Goal: Manage account settings

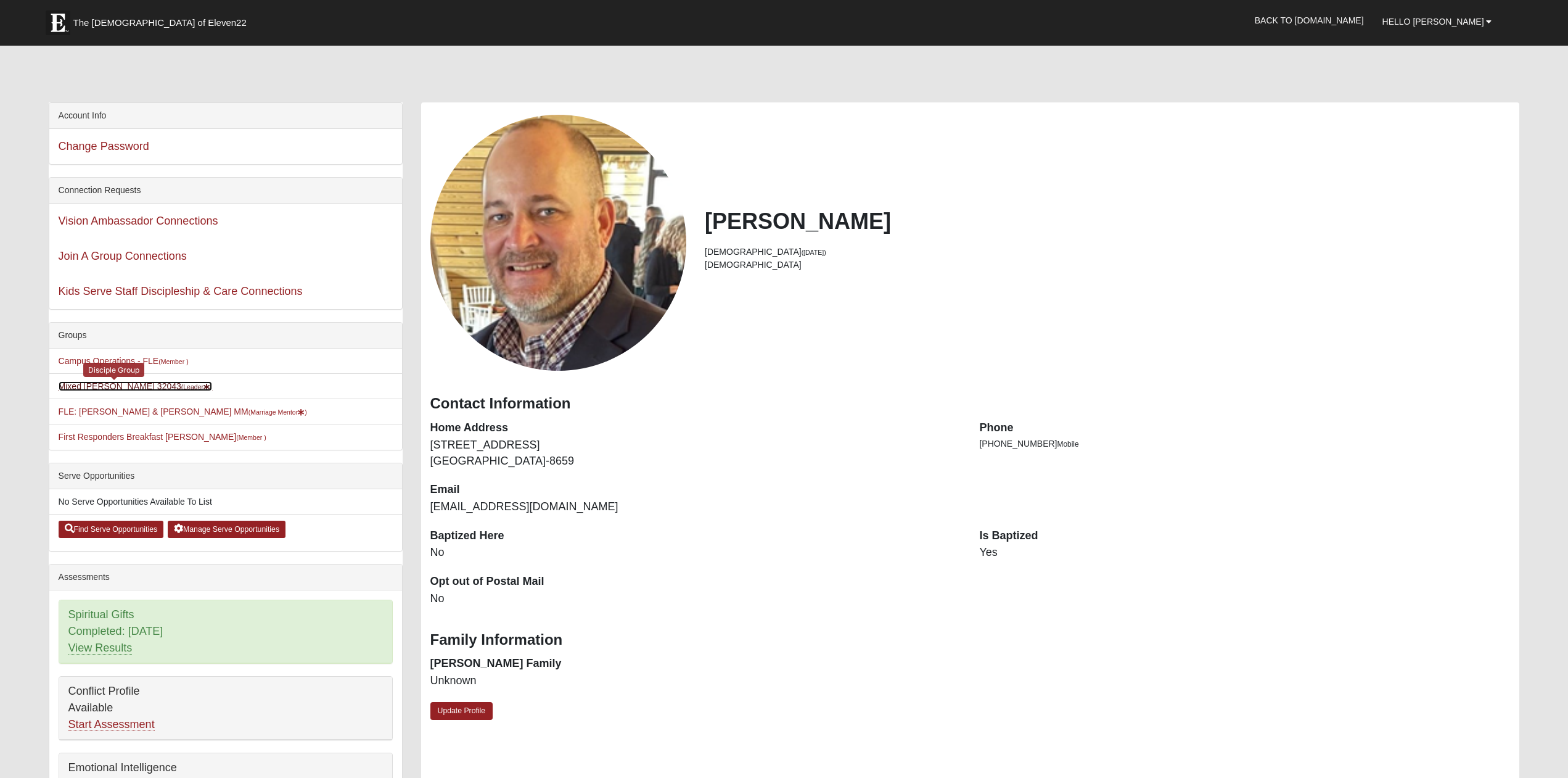
click at [182, 386] on small "(Leader )" at bounding box center [197, 386] width 31 height 8
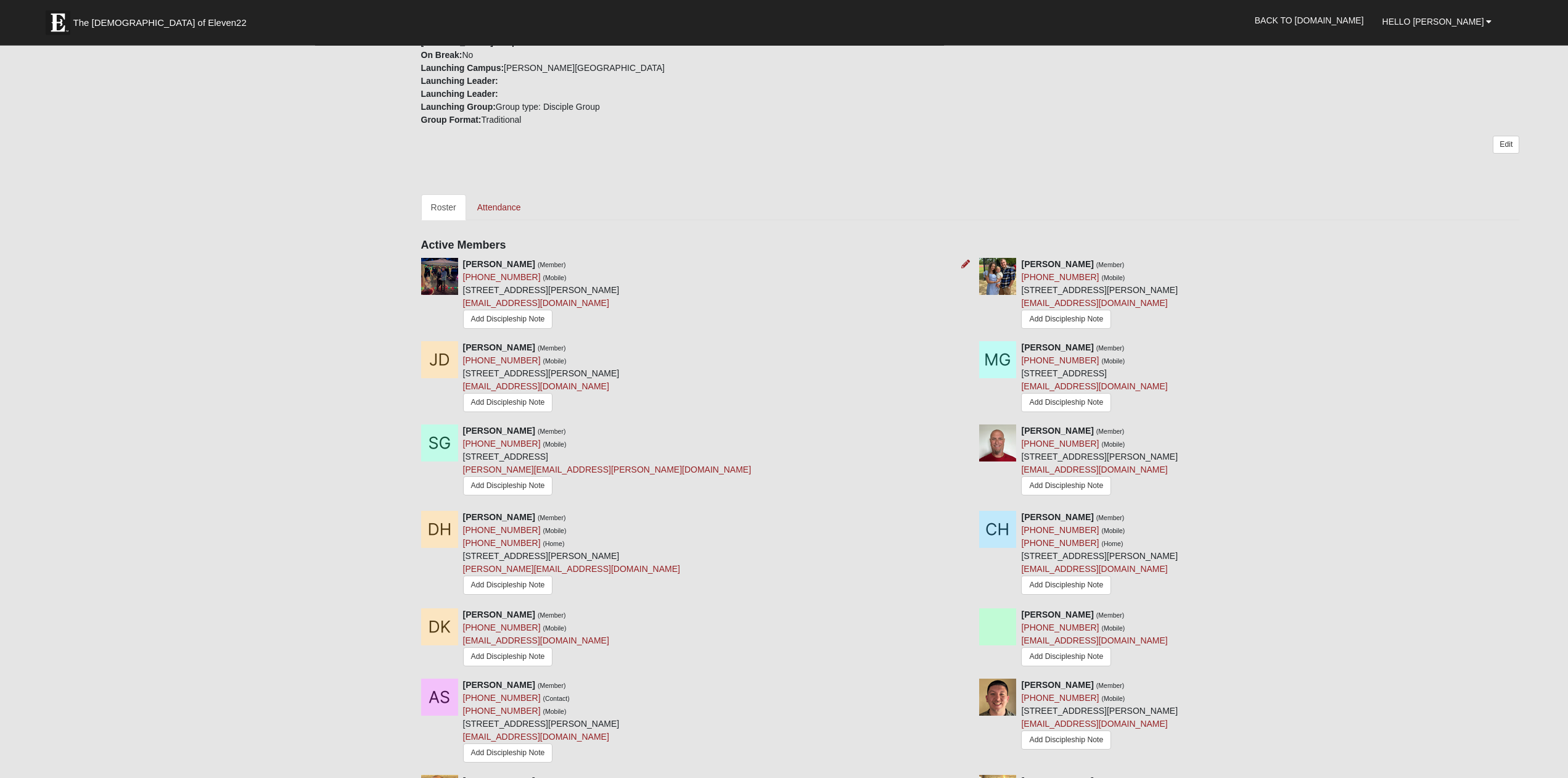
scroll to position [441, 0]
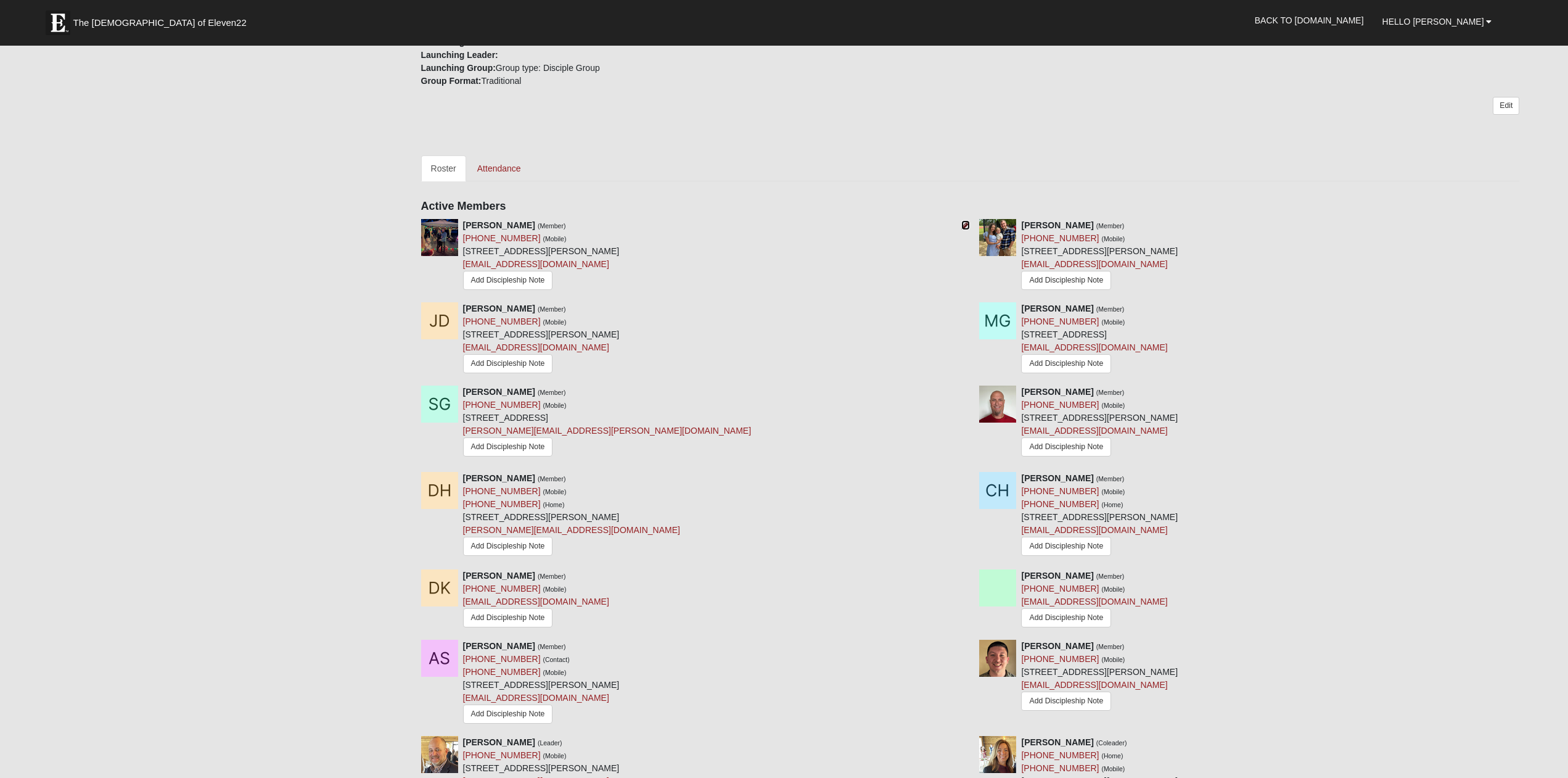
click at [965, 221] on icon at bounding box center [965, 225] width 8 height 8
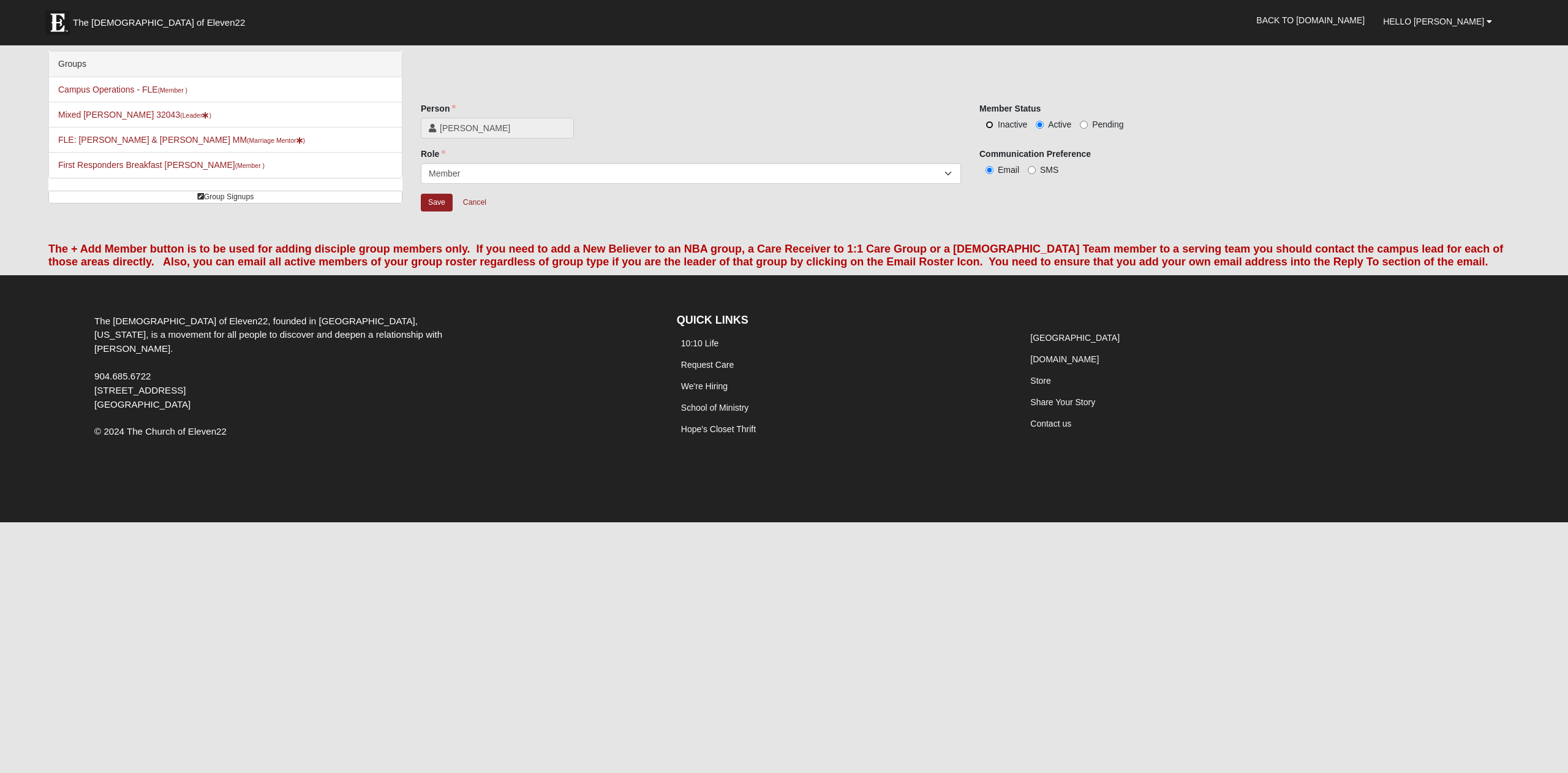
click at [986, 125] on input "Inactive" at bounding box center [990, 125] width 8 height 8
radio input "true"
click at [438, 201] on input "Save" at bounding box center [437, 202] width 32 height 18
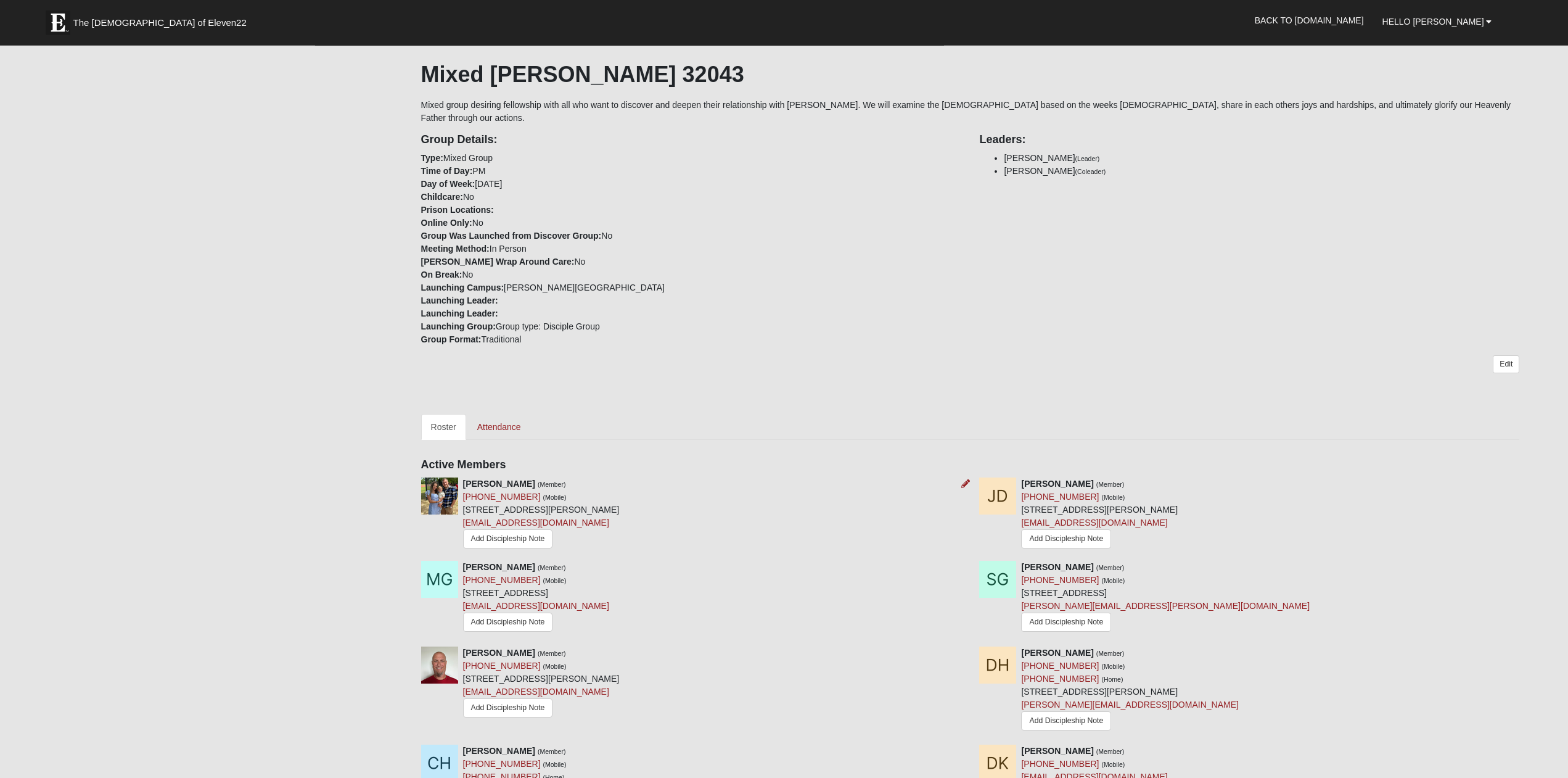
scroll to position [188, 0]
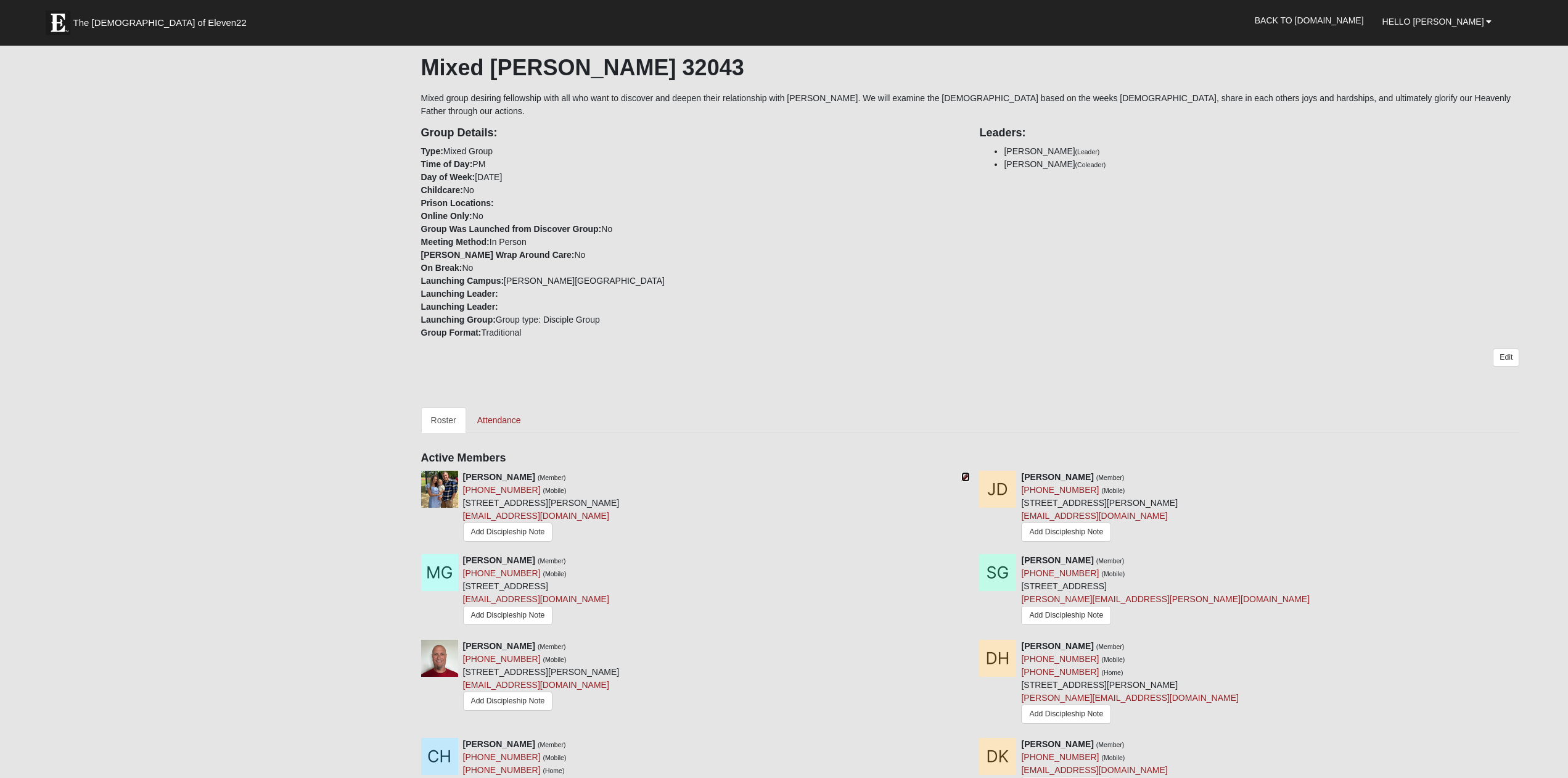
click at [965, 473] on icon at bounding box center [965, 477] width 8 height 8
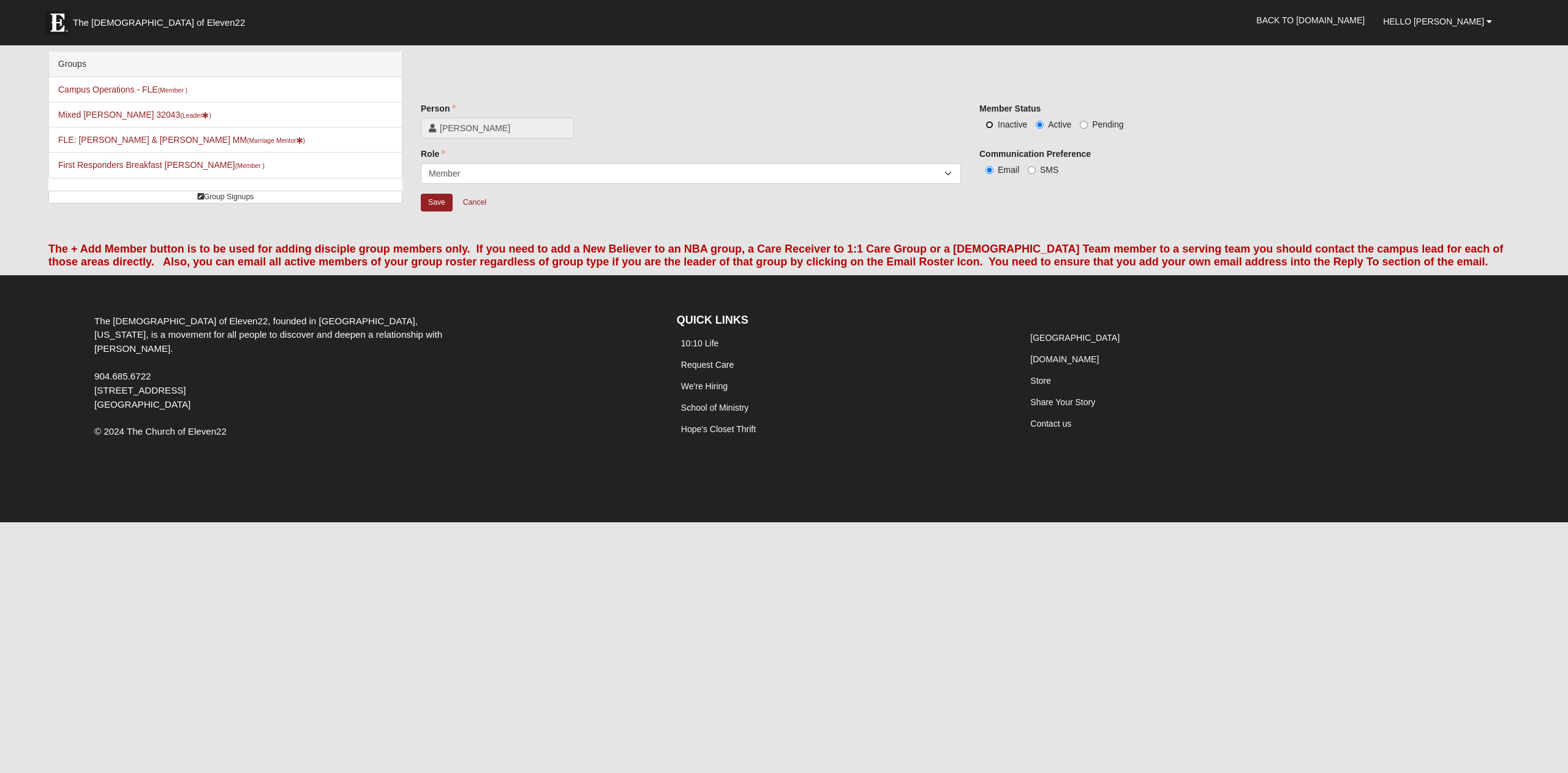
click at [991, 125] on input "Inactive" at bounding box center [990, 125] width 8 height 8
radio input "true"
click at [435, 199] on input "Save" at bounding box center [437, 202] width 32 height 18
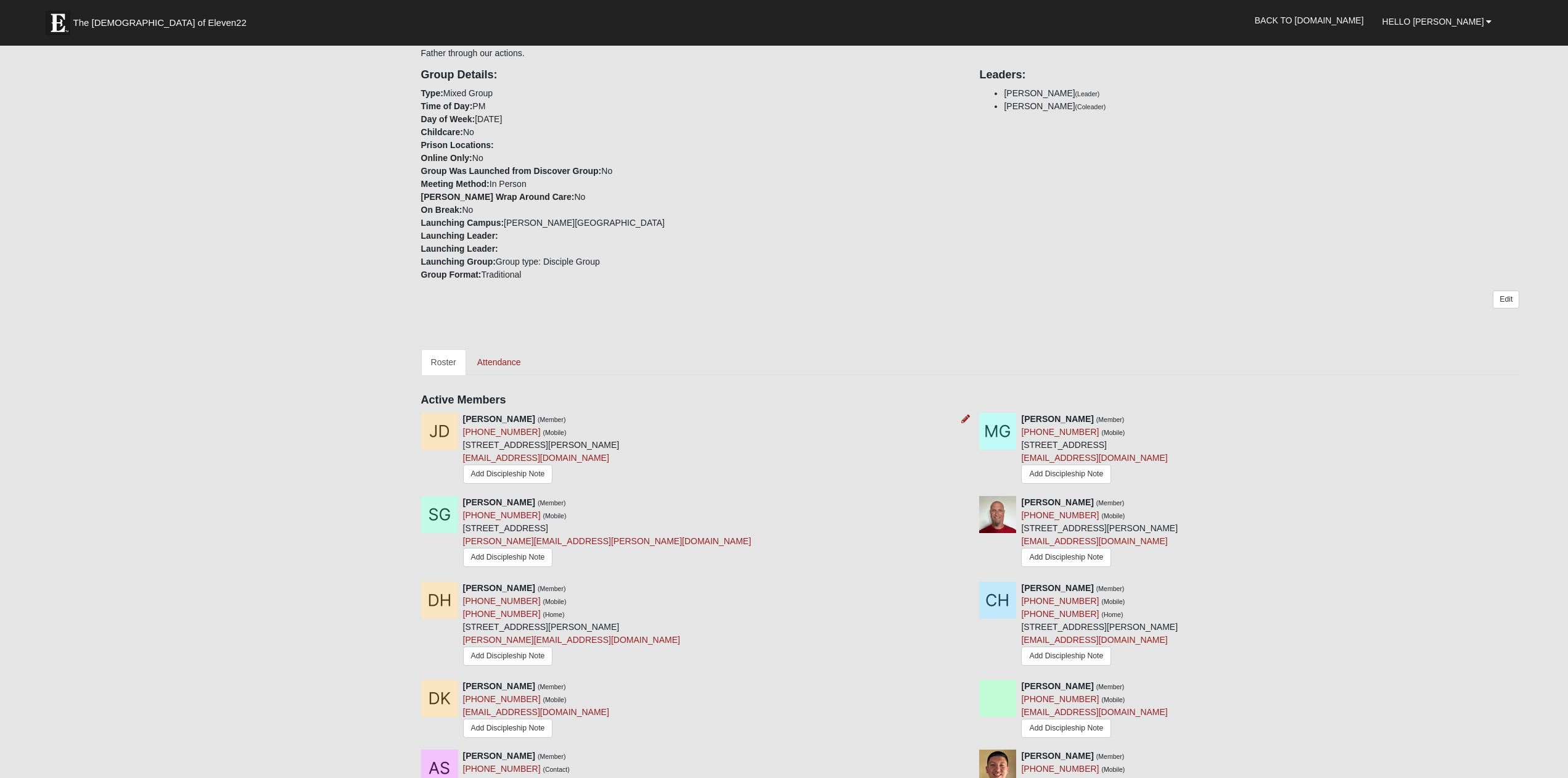
scroll to position [251, 0]
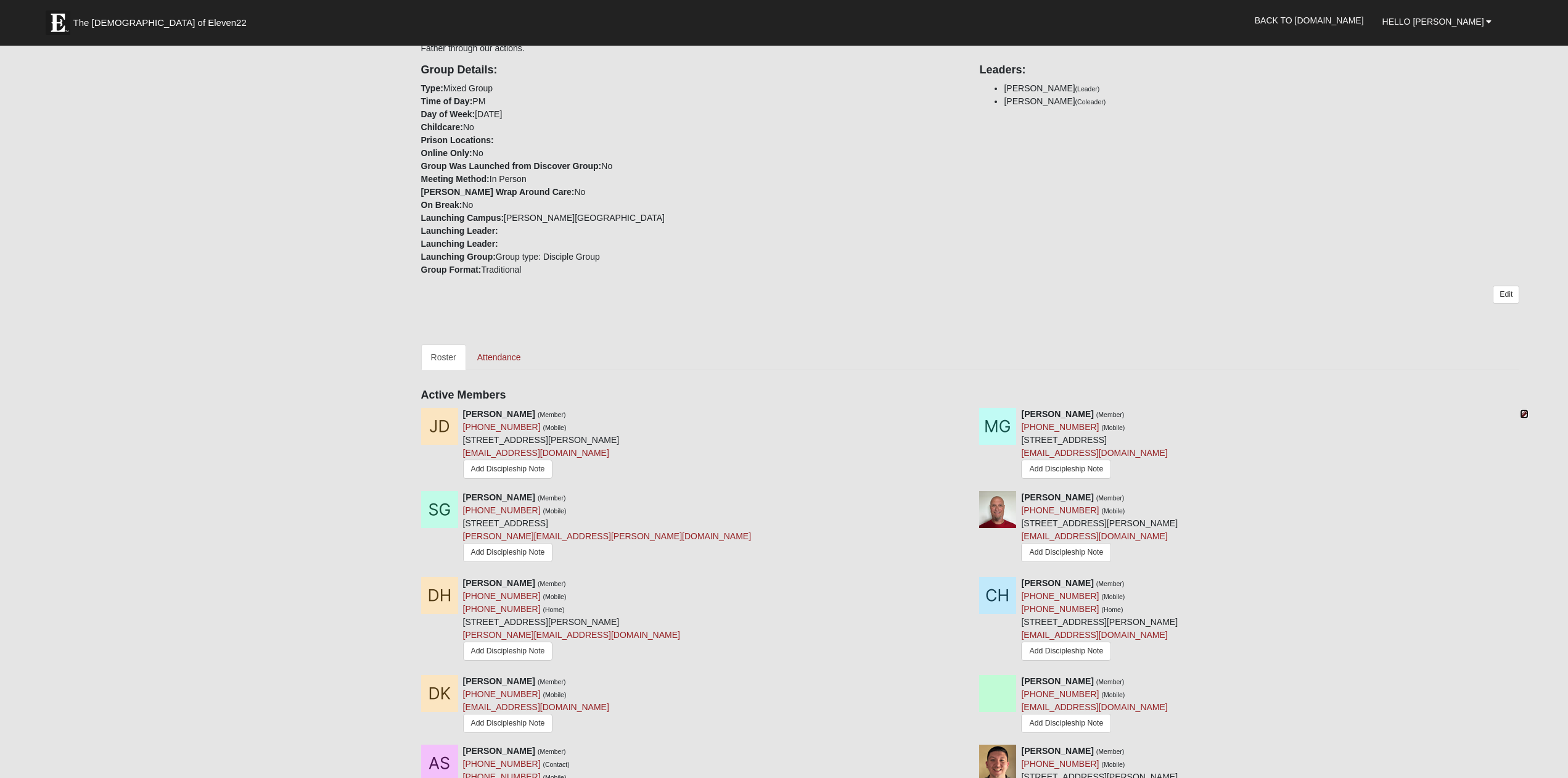
click at [1522, 410] on icon at bounding box center [1523, 414] width 8 height 8
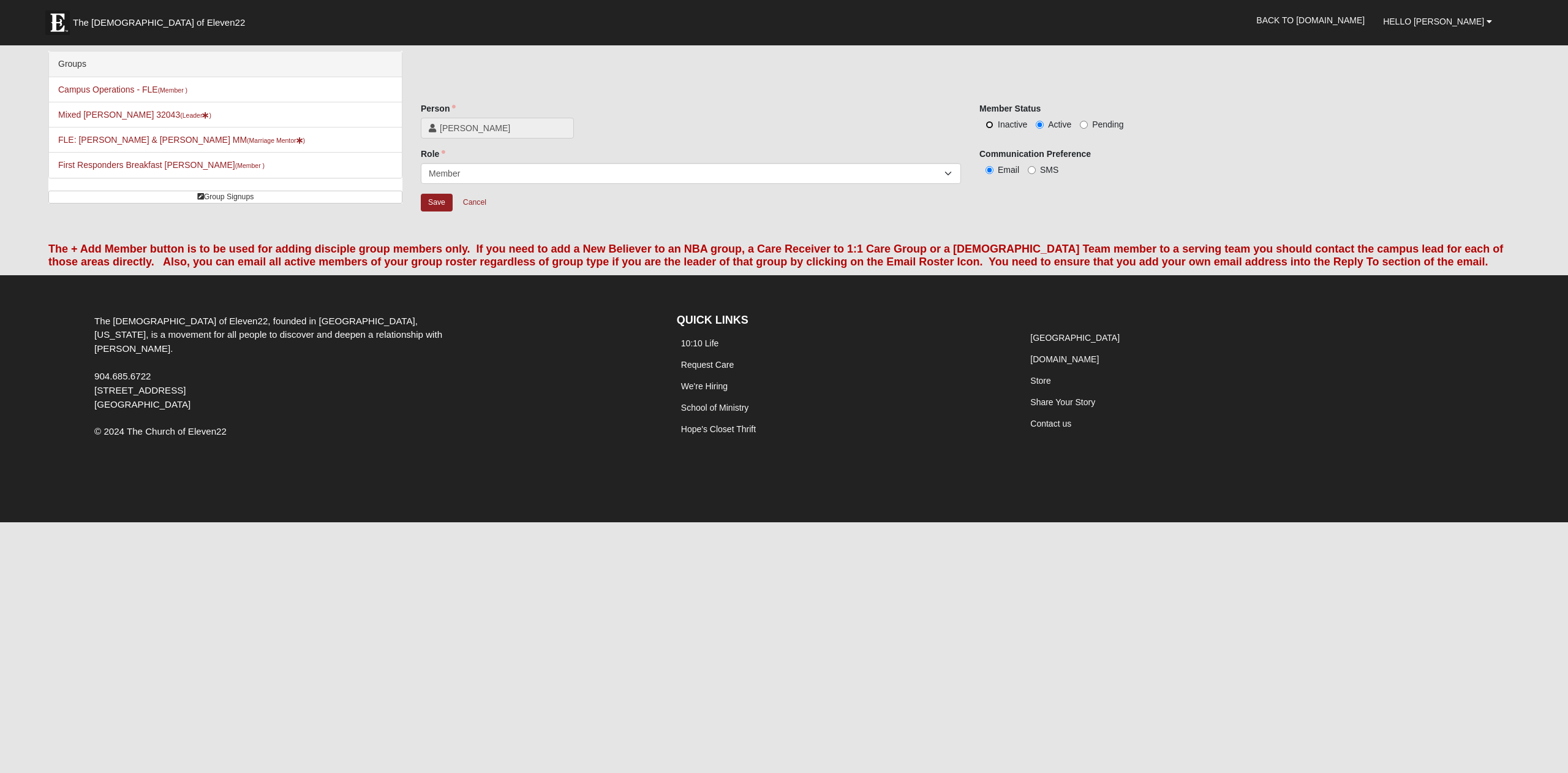
click at [990, 125] on input "Inactive" at bounding box center [990, 125] width 8 height 8
radio input "true"
click at [440, 203] on input "Save" at bounding box center [437, 202] width 32 height 18
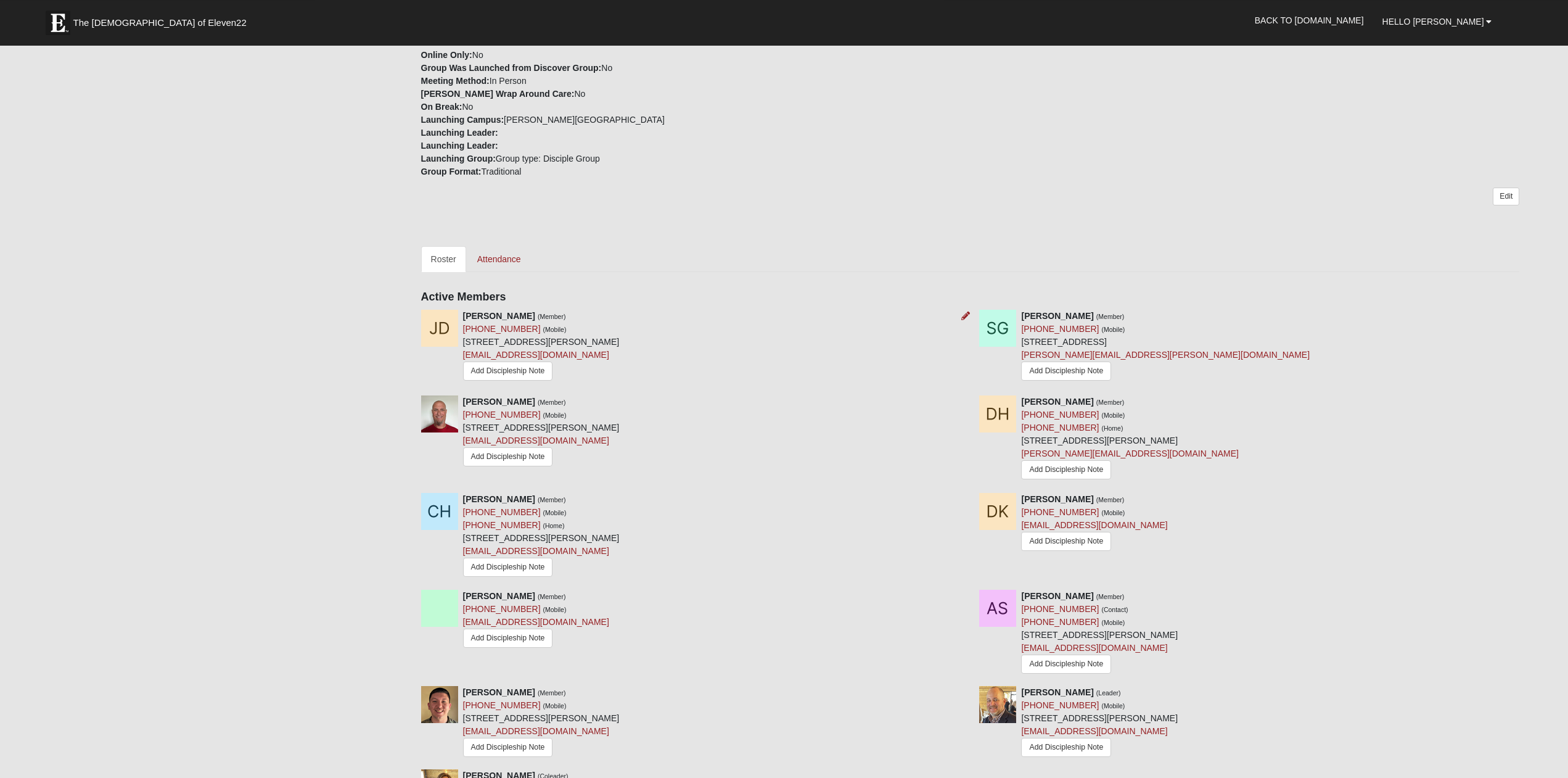
scroll to position [378, 0]
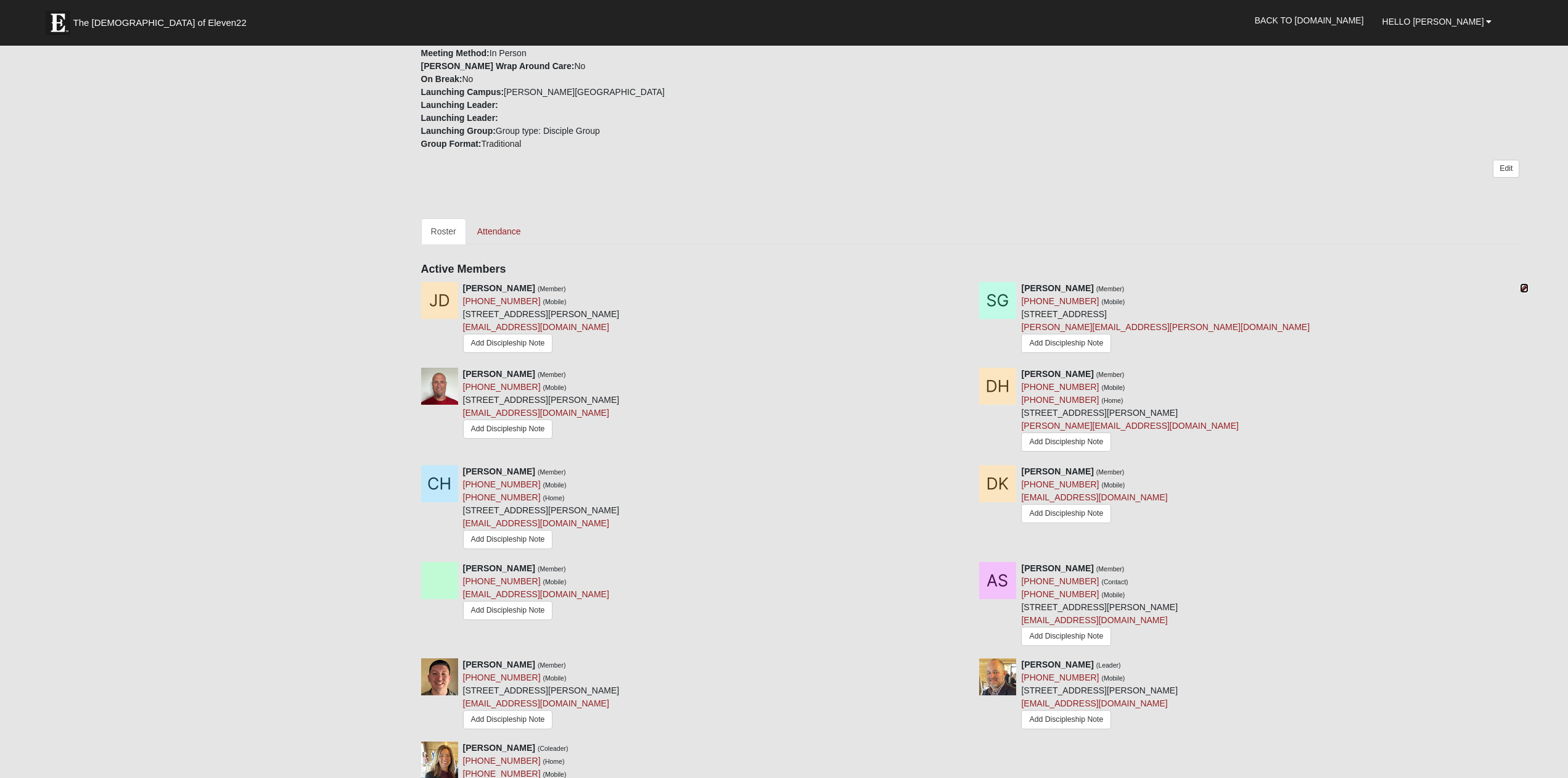
click at [1527, 283] on icon at bounding box center [1523, 288] width 8 height 8
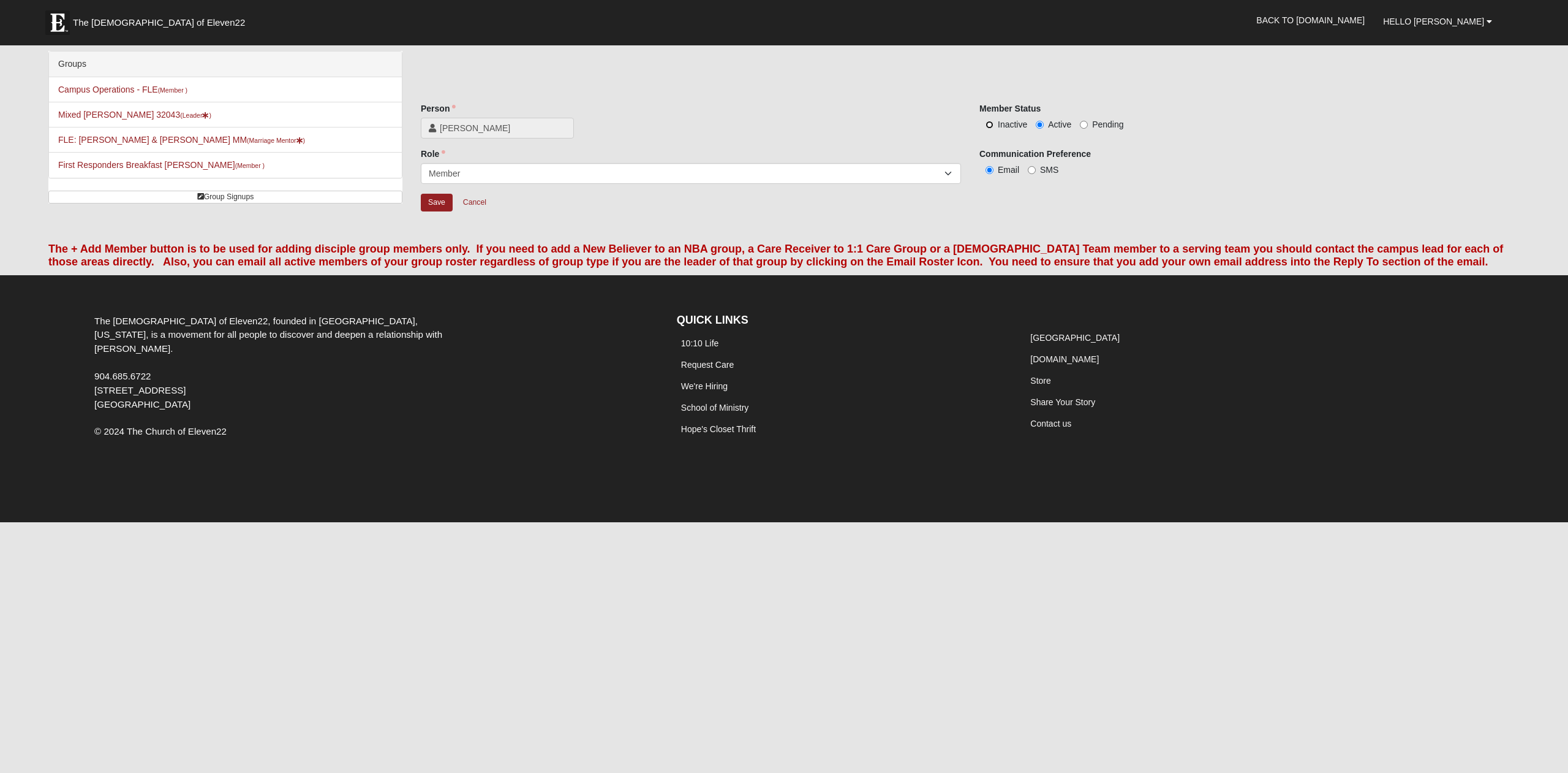
click at [989, 128] on input "Inactive" at bounding box center [990, 125] width 8 height 8
radio input "true"
click at [437, 201] on input "Save" at bounding box center [437, 202] width 32 height 18
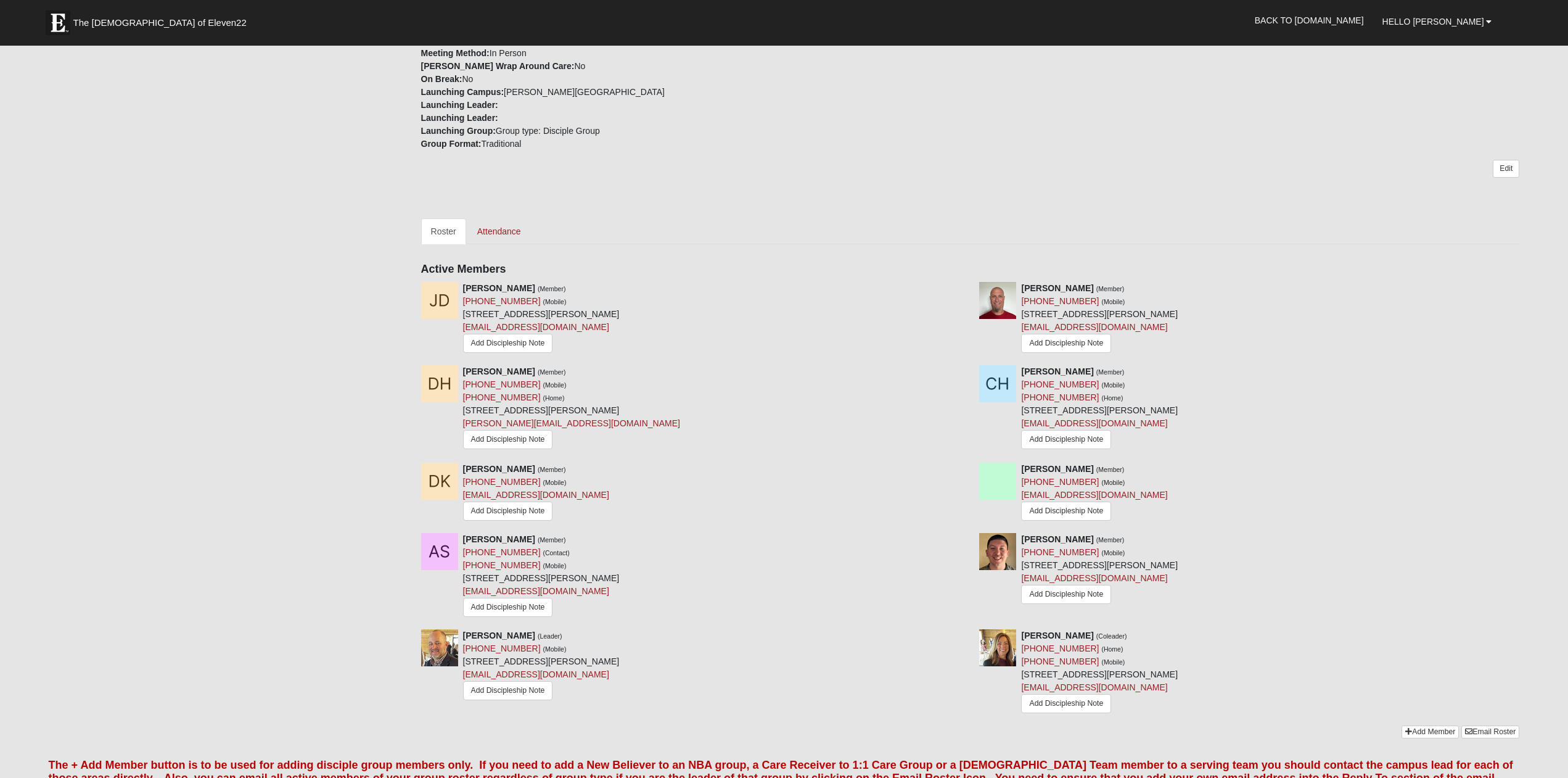
scroll to position [315, 0]
